Goal: Task Accomplishment & Management: Use online tool/utility

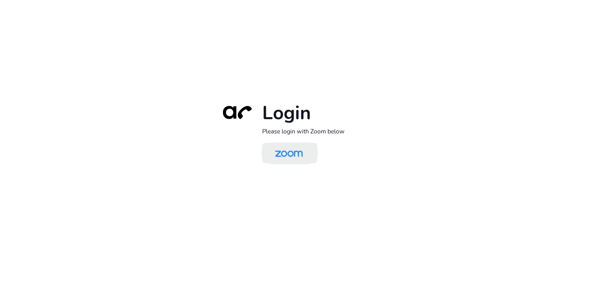
click at [290, 159] on img at bounding box center [289, 153] width 40 height 19
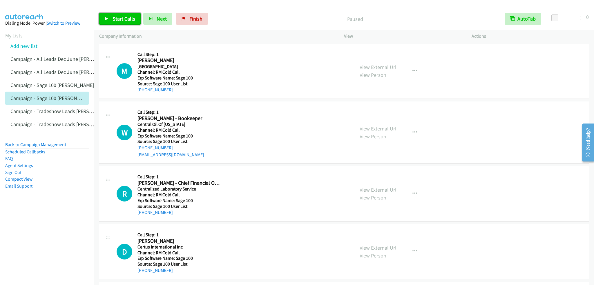
click at [123, 19] on span "Start Calls" at bounding box center [123, 18] width 23 height 7
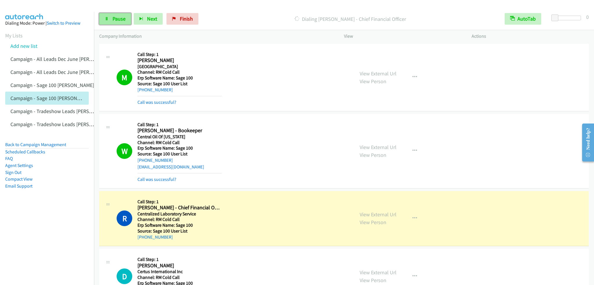
click at [121, 20] on span "Pause" at bounding box center [118, 18] width 13 height 7
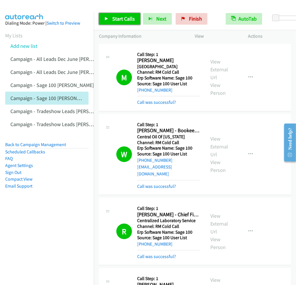
click at [125, 22] on link "Start Calls" at bounding box center [119, 19] width 41 height 12
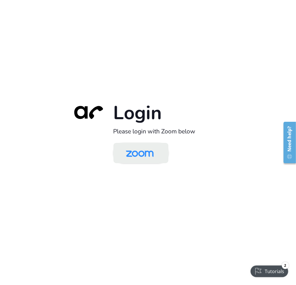
click at [147, 154] on img at bounding box center [140, 153] width 40 height 19
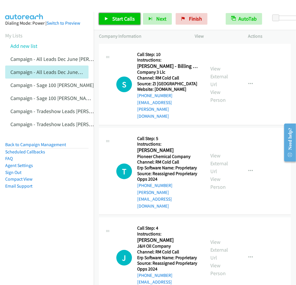
click at [103, 17] on link "Start Calls" at bounding box center [119, 19] width 41 height 12
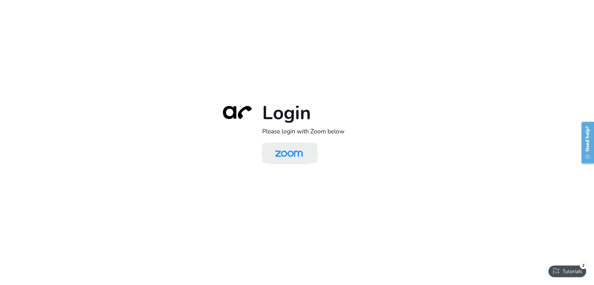
click at [293, 150] on img at bounding box center [289, 153] width 40 height 19
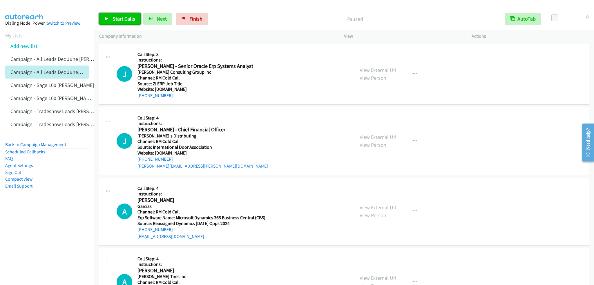
click at [135, 19] on link "Start Calls" at bounding box center [119, 19] width 41 height 12
